Goal: Navigation & Orientation: Find specific page/section

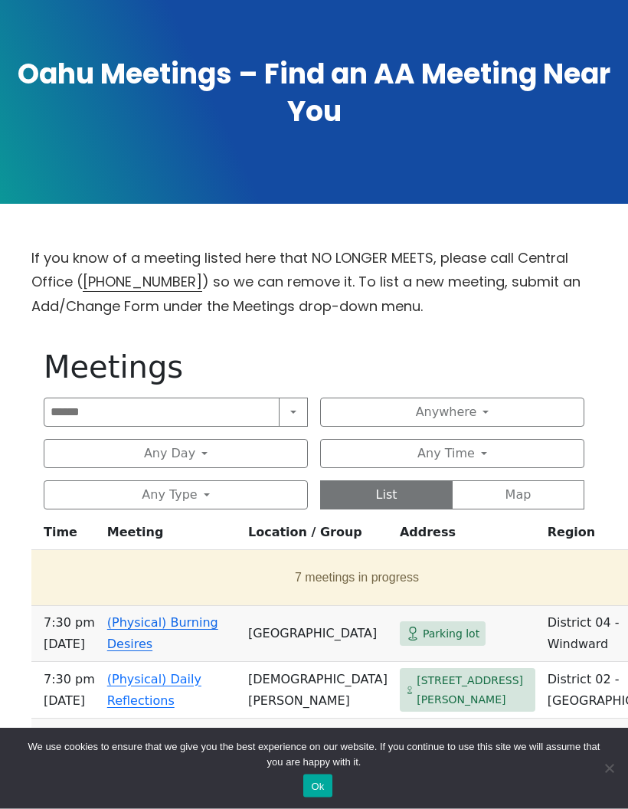
scroll to position [283, 0]
click at [490, 409] on button "Anywhere" at bounding box center [452, 411] width 264 height 29
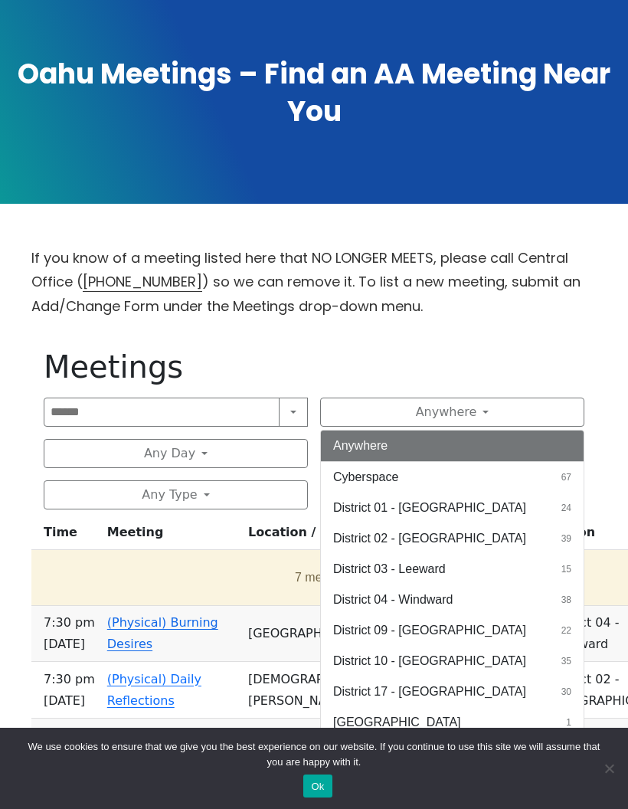
click at [440, 651] on button "District 10 - Waikiki 35" at bounding box center [452, 661] width 263 height 31
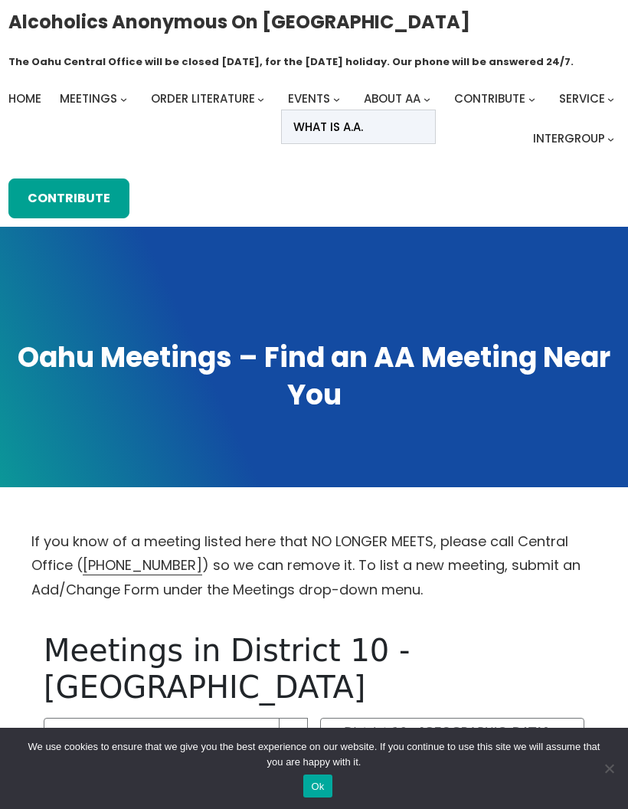
click at [399, 126] on link "What Is A.A." at bounding box center [358, 126] width 153 height 33
click at [350, 126] on span "What Is A.A." at bounding box center [328, 126] width 70 height 21
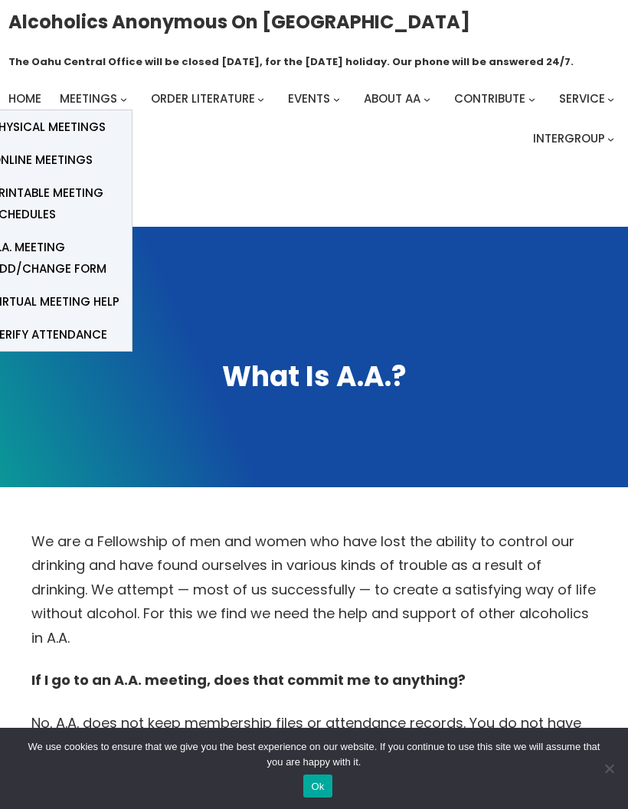
click at [61, 122] on span "Physical Meetings" at bounding box center [49, 126] width 114 height 21
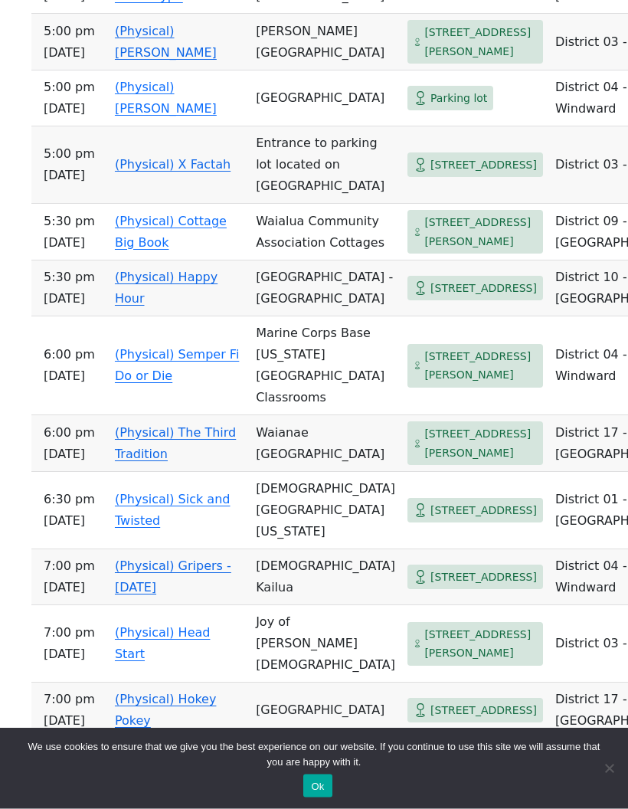
scroll to position [1613, 0]
